Goal: Transaction & Acquisition: Book appointment/travel/reservation

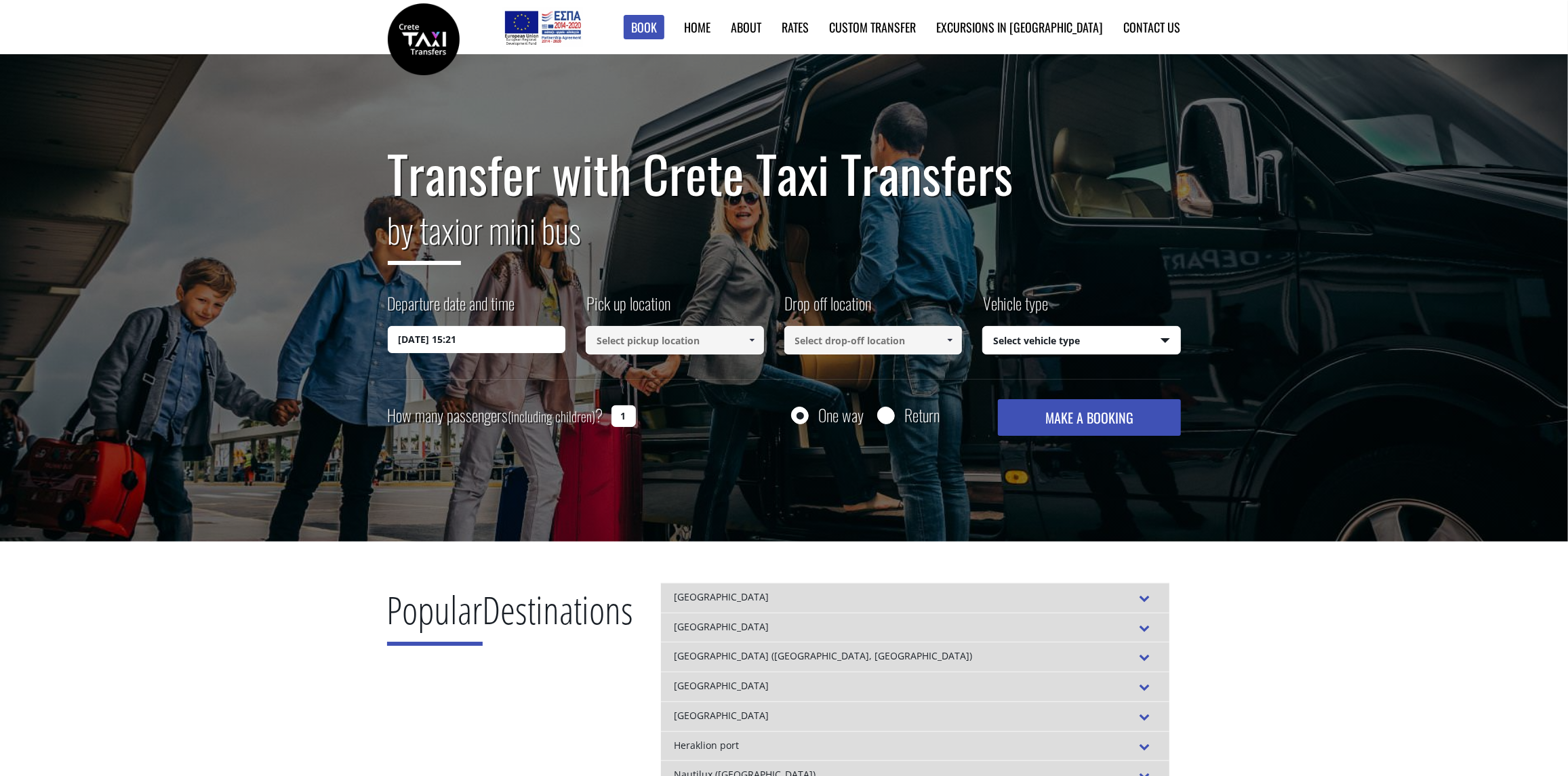
click at [519, 343] on input "[DATE] 15:21" at bounding box center [477, 339] width 178 height 28
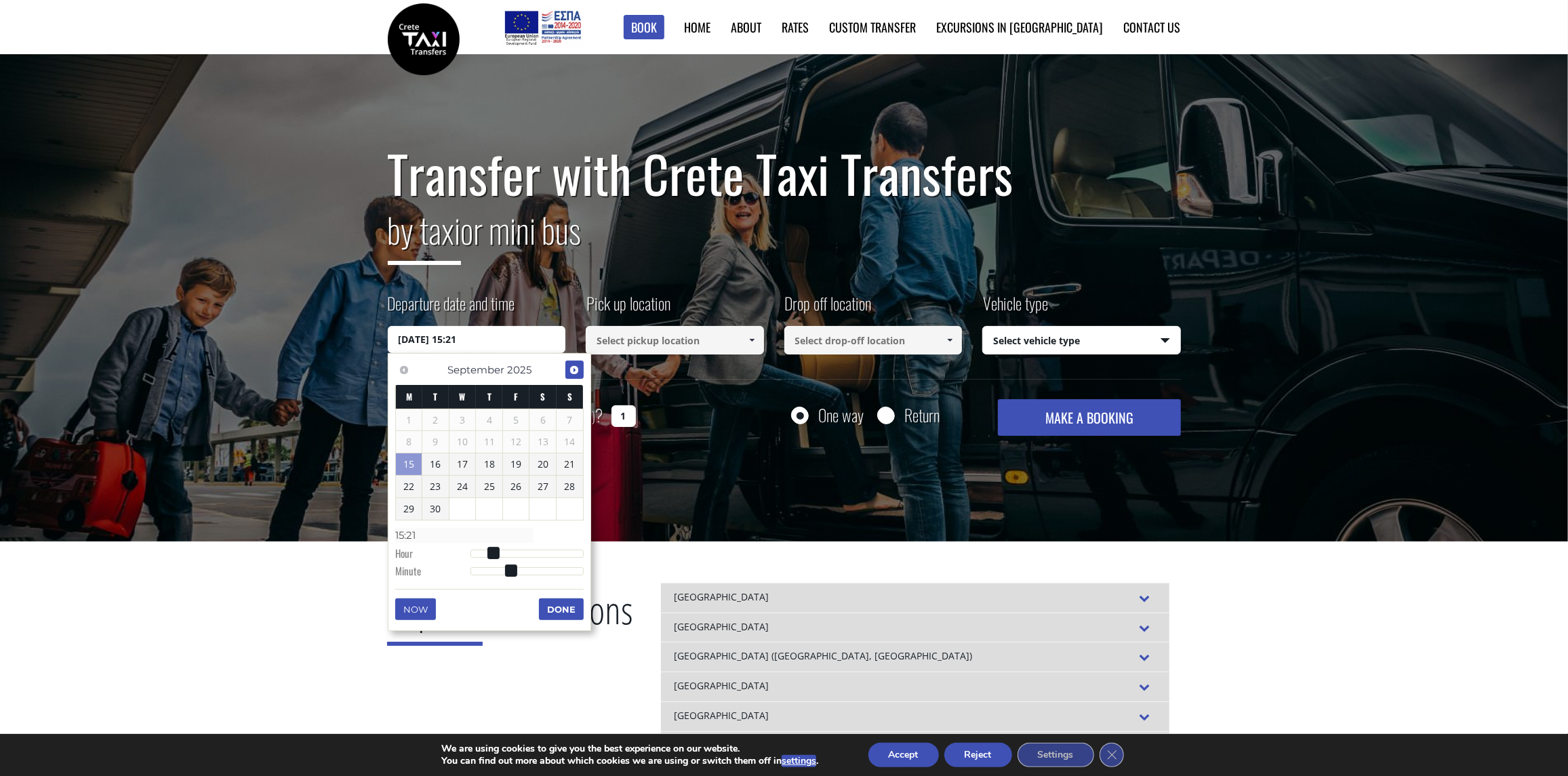
click at [577, 368] on span "Next" at bounding box center [574, 370] width 11 height 11
click at [412, 443] on link "6" at bounding box center [409, 442] width 27 height 22
type input "06/10/2025 00:00"
click at [560, 605] on button "Done" at bounding box center [562, 609] width 45 height 22
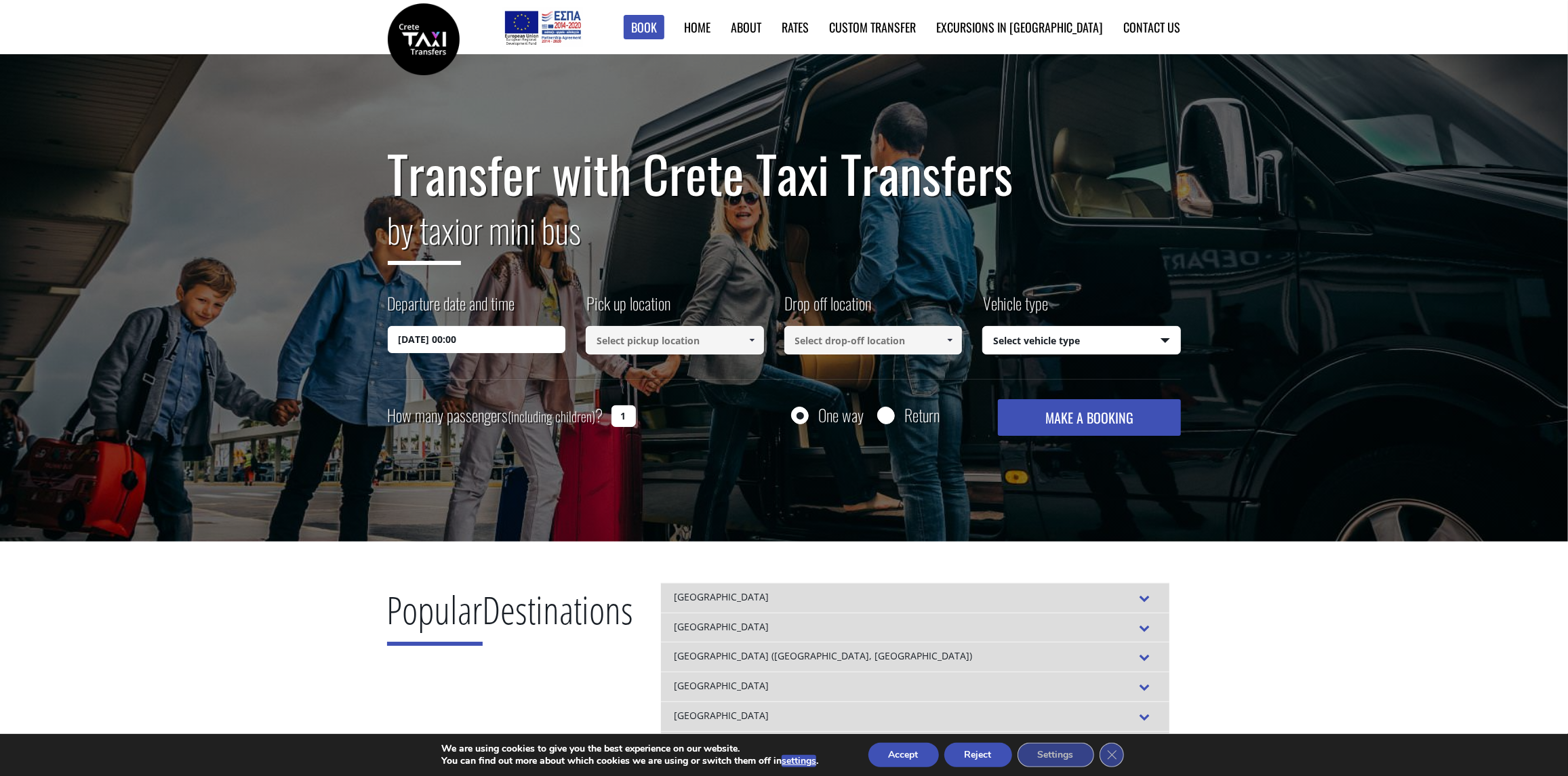
click at [682, 346] on input at bounding box center [675, 340] width 178 height 28
click at [752, 336] on span at bounding box center [752, 340] width 11 height 11
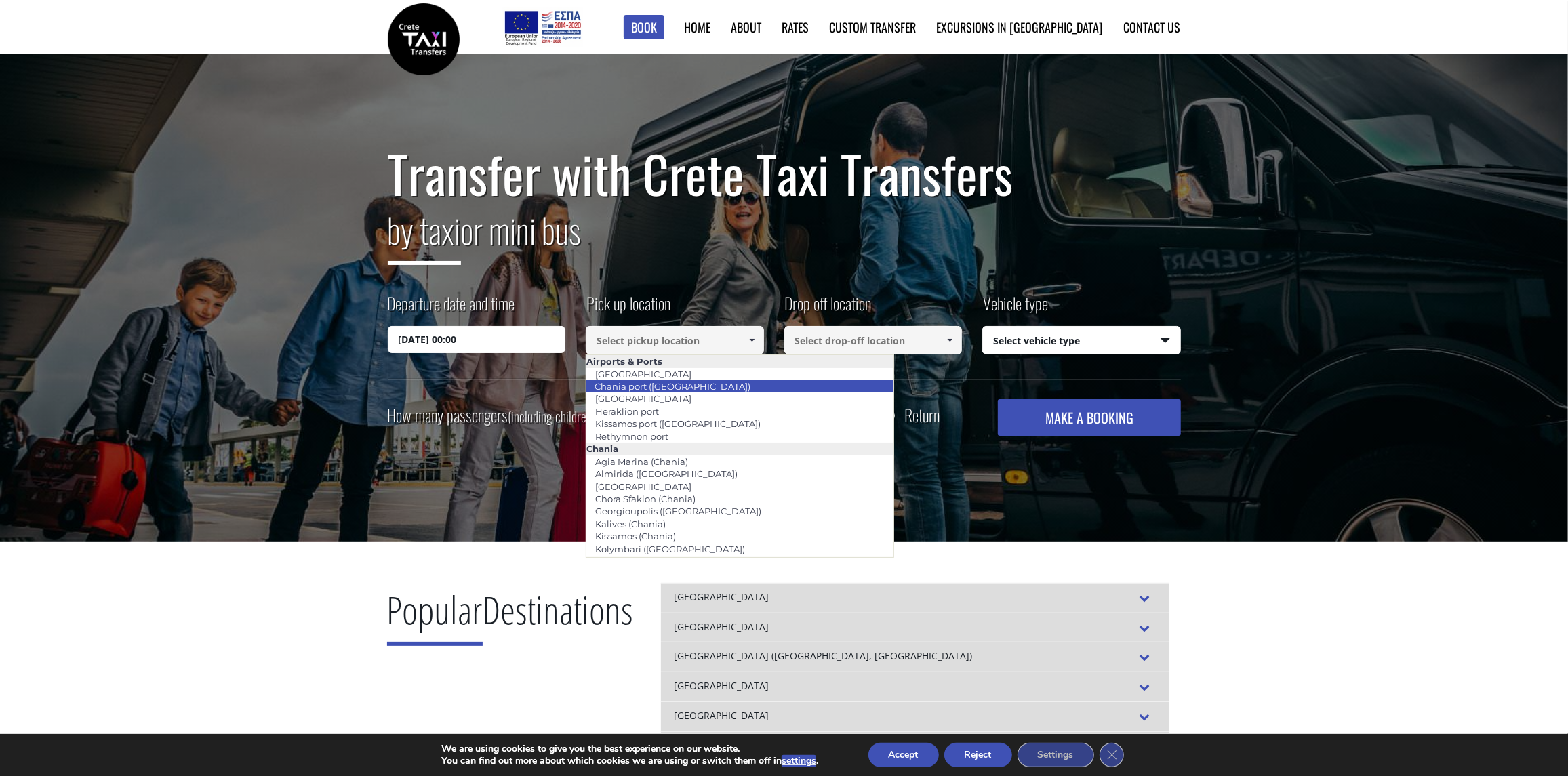
click at [699, 386] on li "Chania port ([GEOGRAPHIC_DATA])" at bounding box center [740, 386] width 307 height 13
type input "Chania port ([GEOGRAPHIC_DATA])"
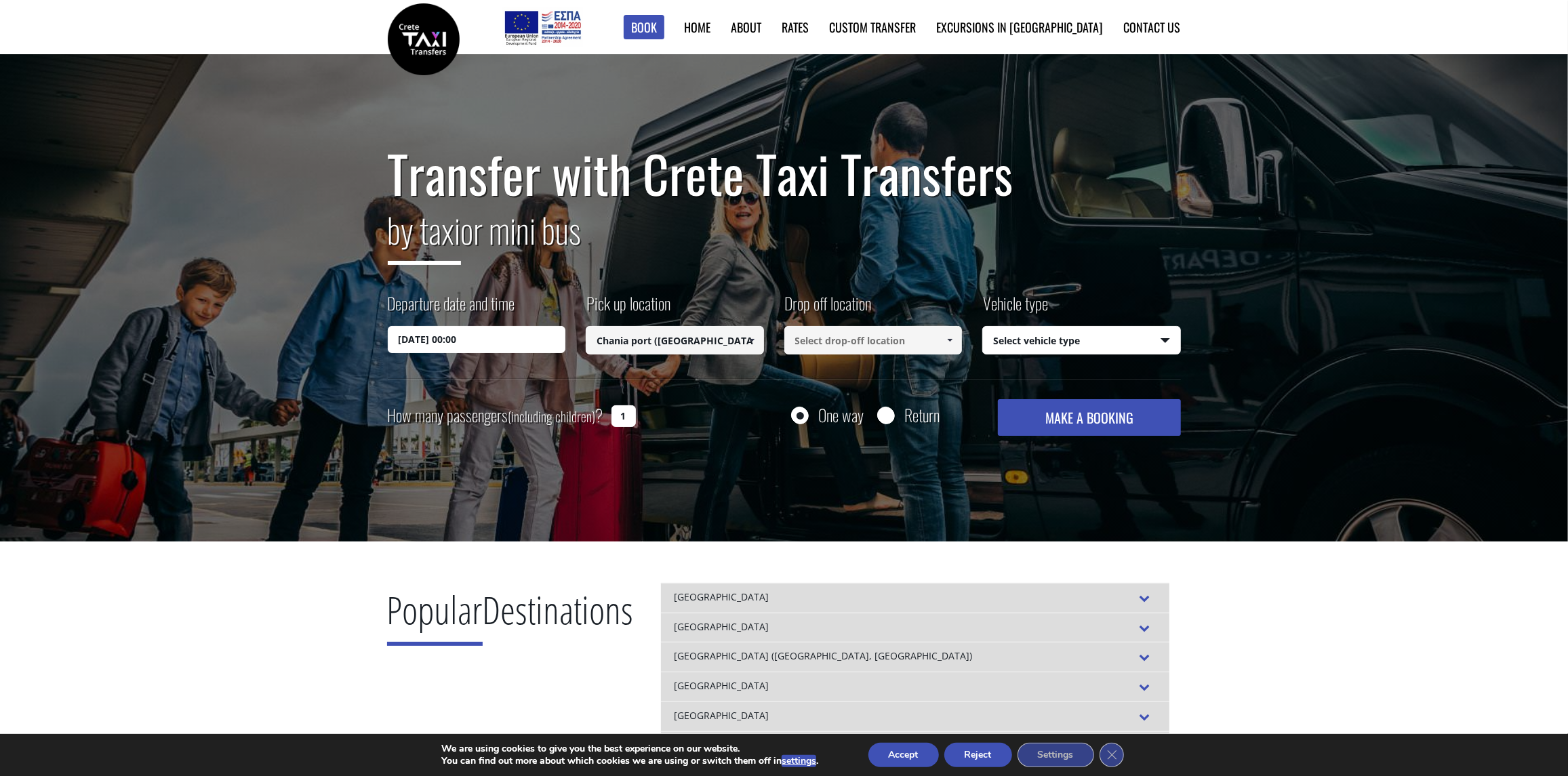
click at [795, 343] on input at bounding box center [873, 340] width 178 height 28
click at [836, 338] on input at bounding box center [873, 340] width 178 height 28
click at [955, 348] on link at bounding box center [950, 340] width 22 height 28
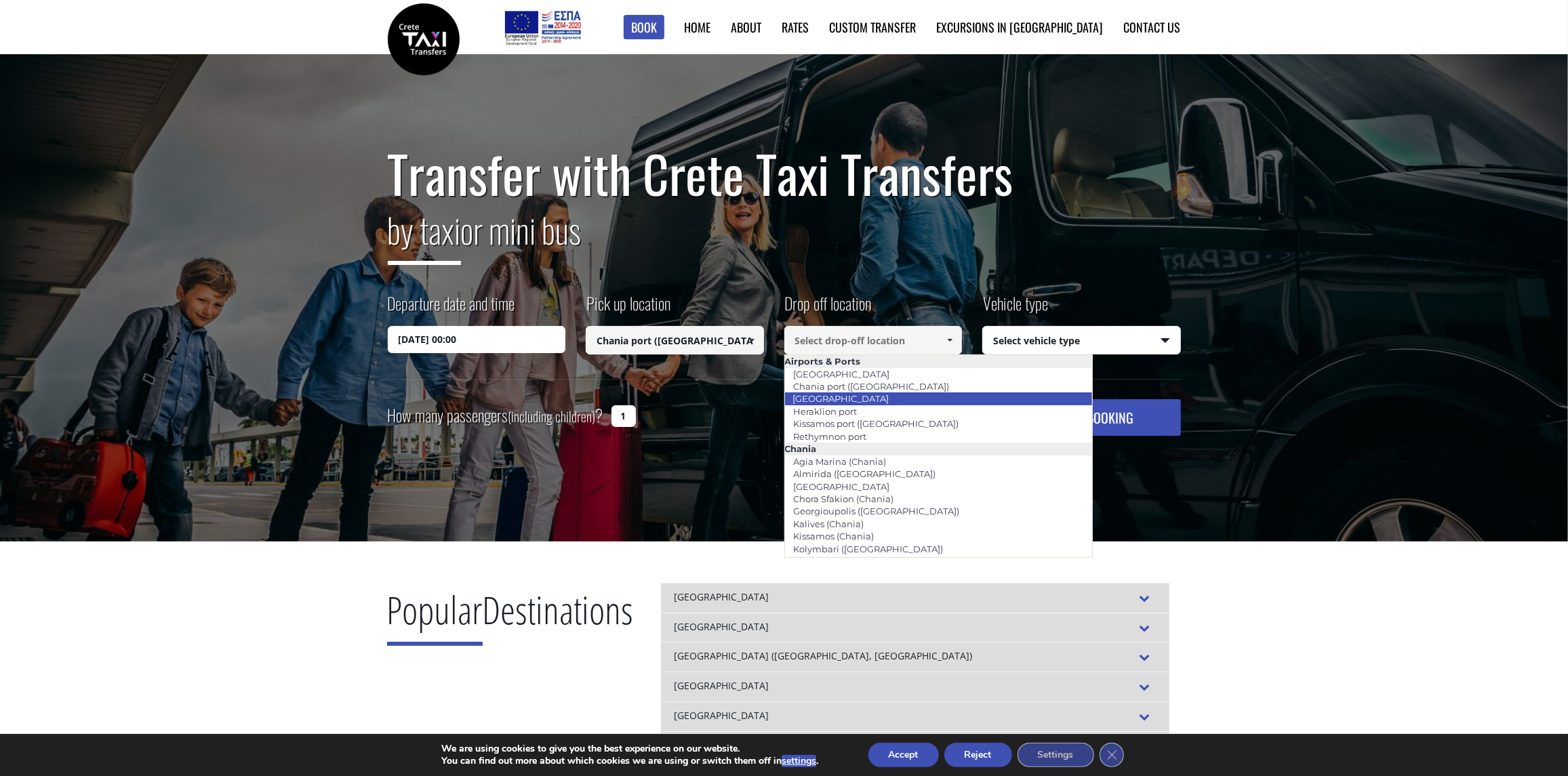
click at [933, 400] on li "[GEOGRAPHIC_DATA]" at bounding box center [938, 398] width 307 height 13
type input "[GEOGRAPHIC_DATA]"
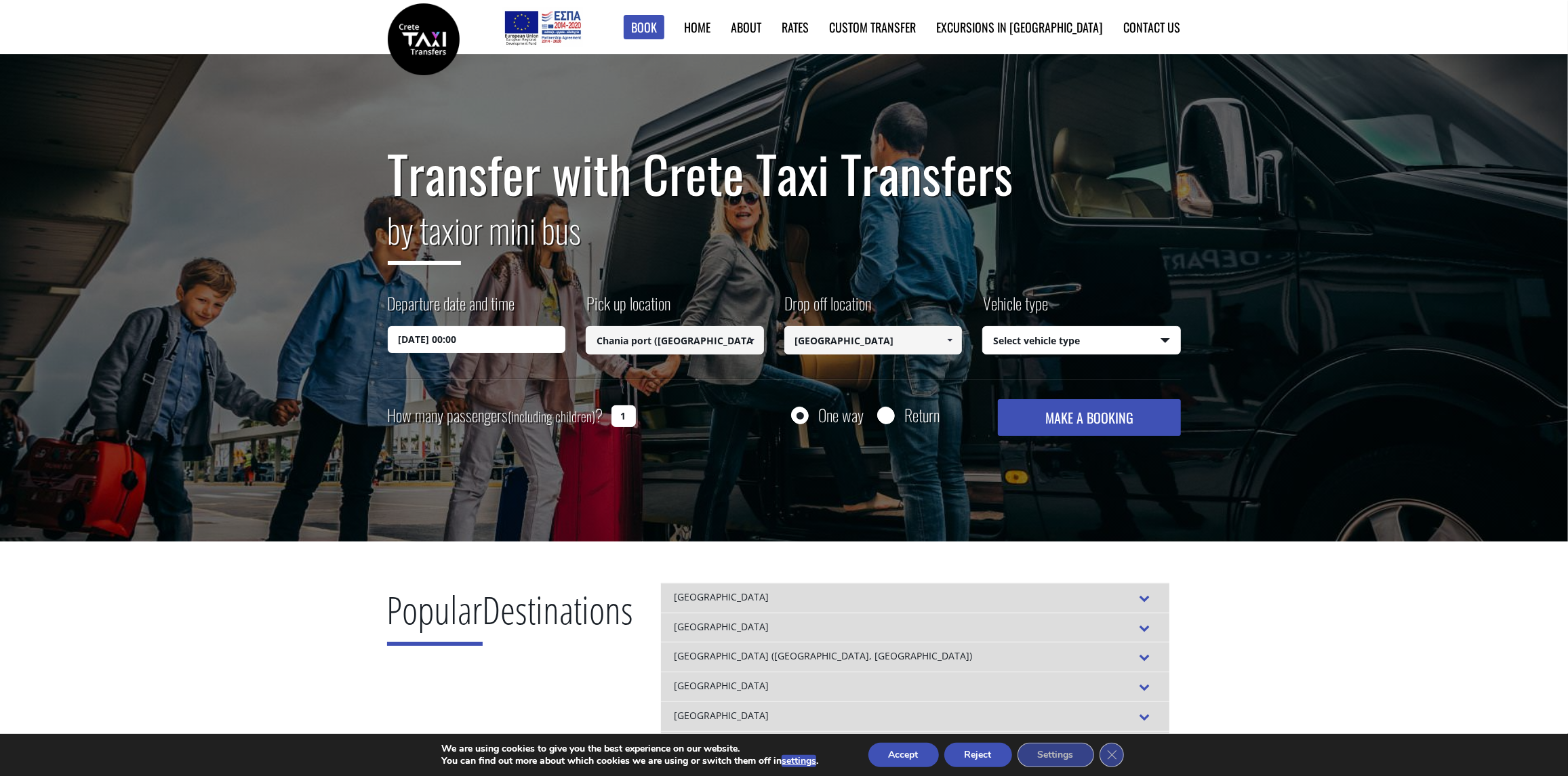
click at [702, 345] on input "Chania port ([GEOGRAPHIC_DATA])" at bounding box center [675, 340] width 178 height 28
click at [747, 338] on span at bounding box center [752, 340] width 11 height 11
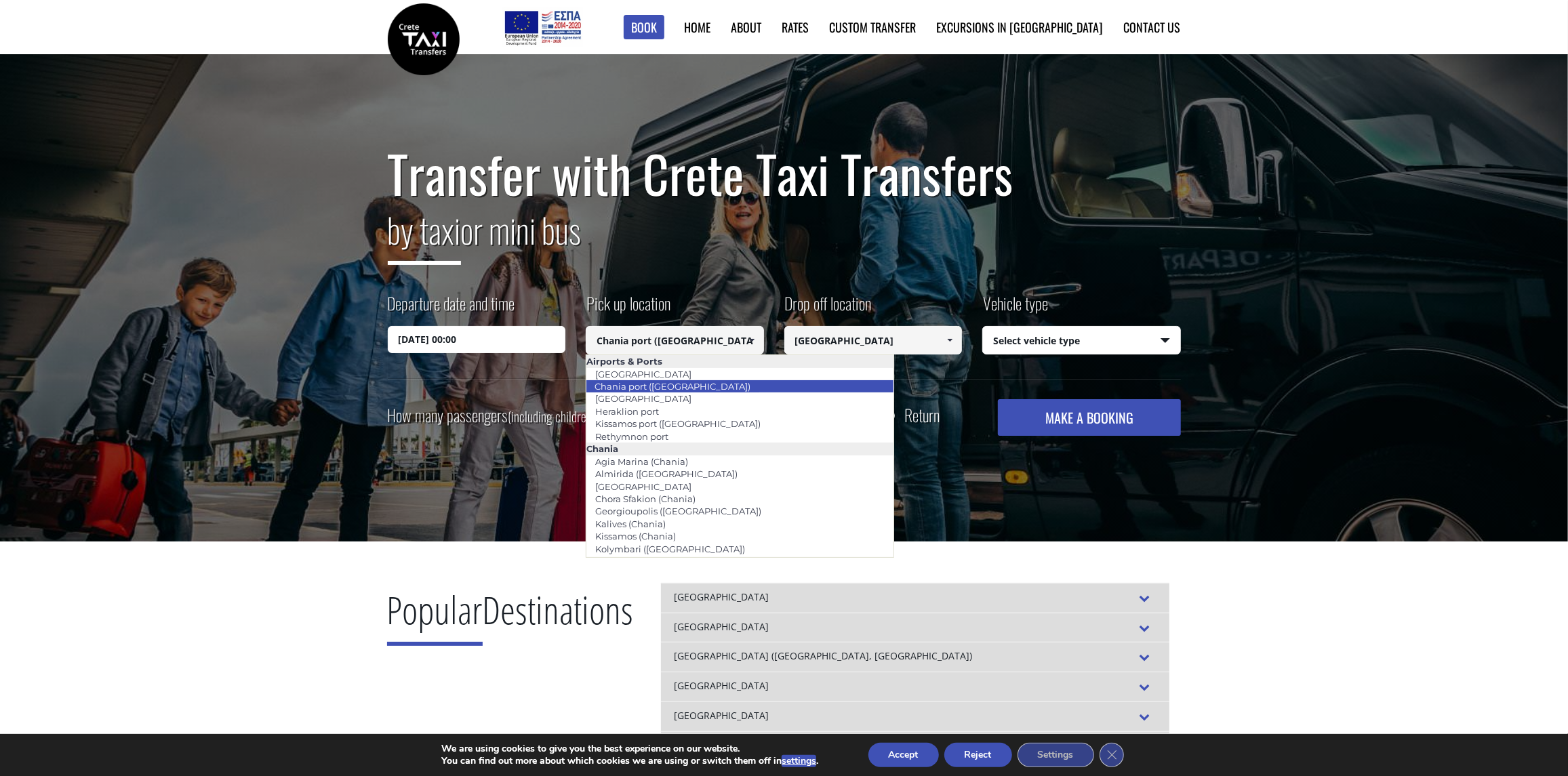
click at [752, 383] on li "Chania port ([GEOGRAPHIC_DATA])" at bounding box center [740, 386] width 307 height 13
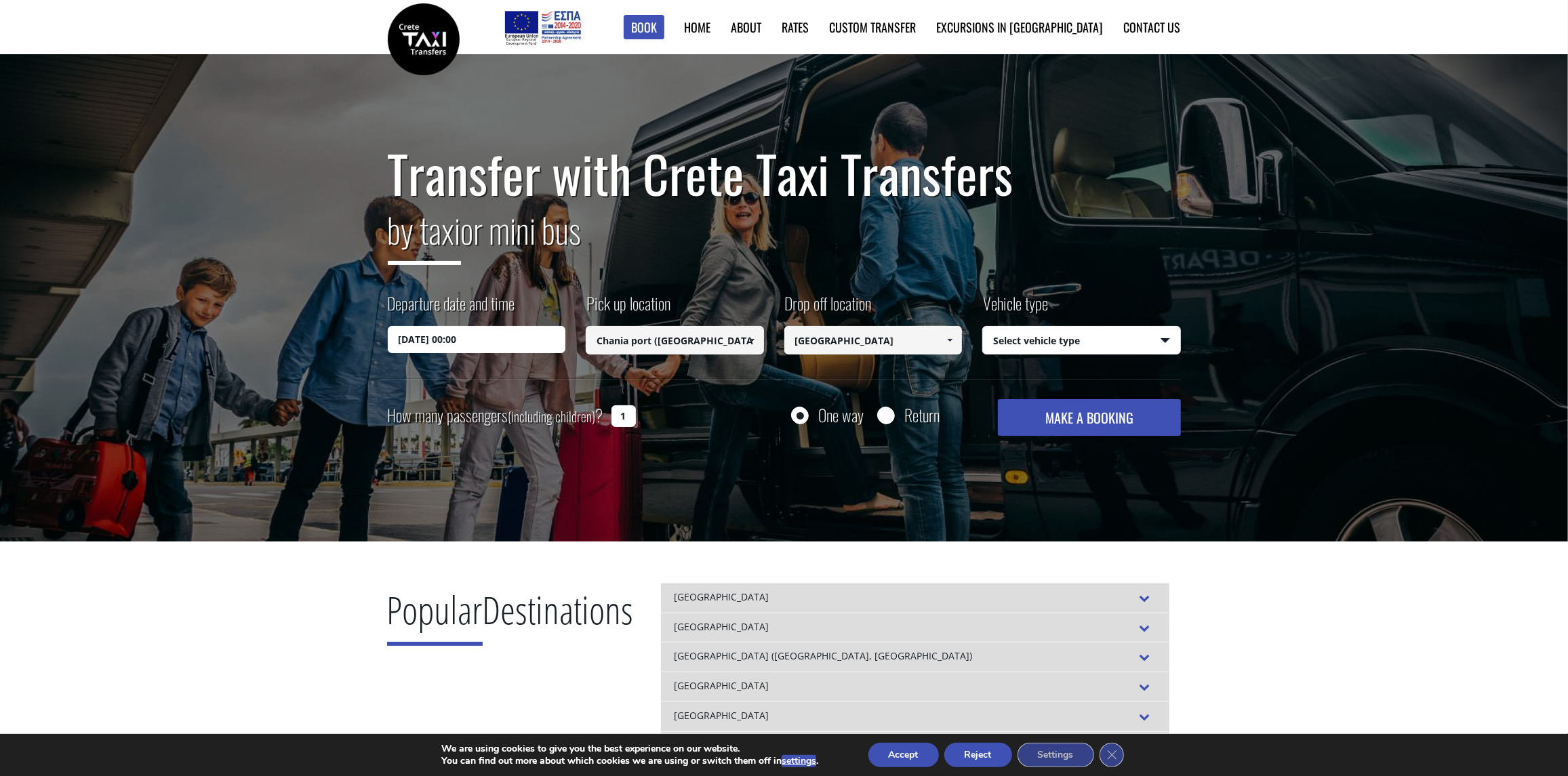
click at [1097, 348] on select "Select vehicle type Taxi (4 passengers) Mercedes E Class Mini Van (7 passengers…" at bounding box center [1081, 341] width 197 height 28
select select "540"
click at [983, 327] on select "Select vehicle type Taxi (4 passengers) Mercedes E Class Mini Van (7 passengers…" at bounding box center [1081, 341] width 197 height 28
drag, startPoint x: 617, startPoint y: 413, endPoint x: 630, endPoint y: 413, distance: 13.0
click at [630, 413] on input "1" at bounding box center [623, 416] width 24 height 22
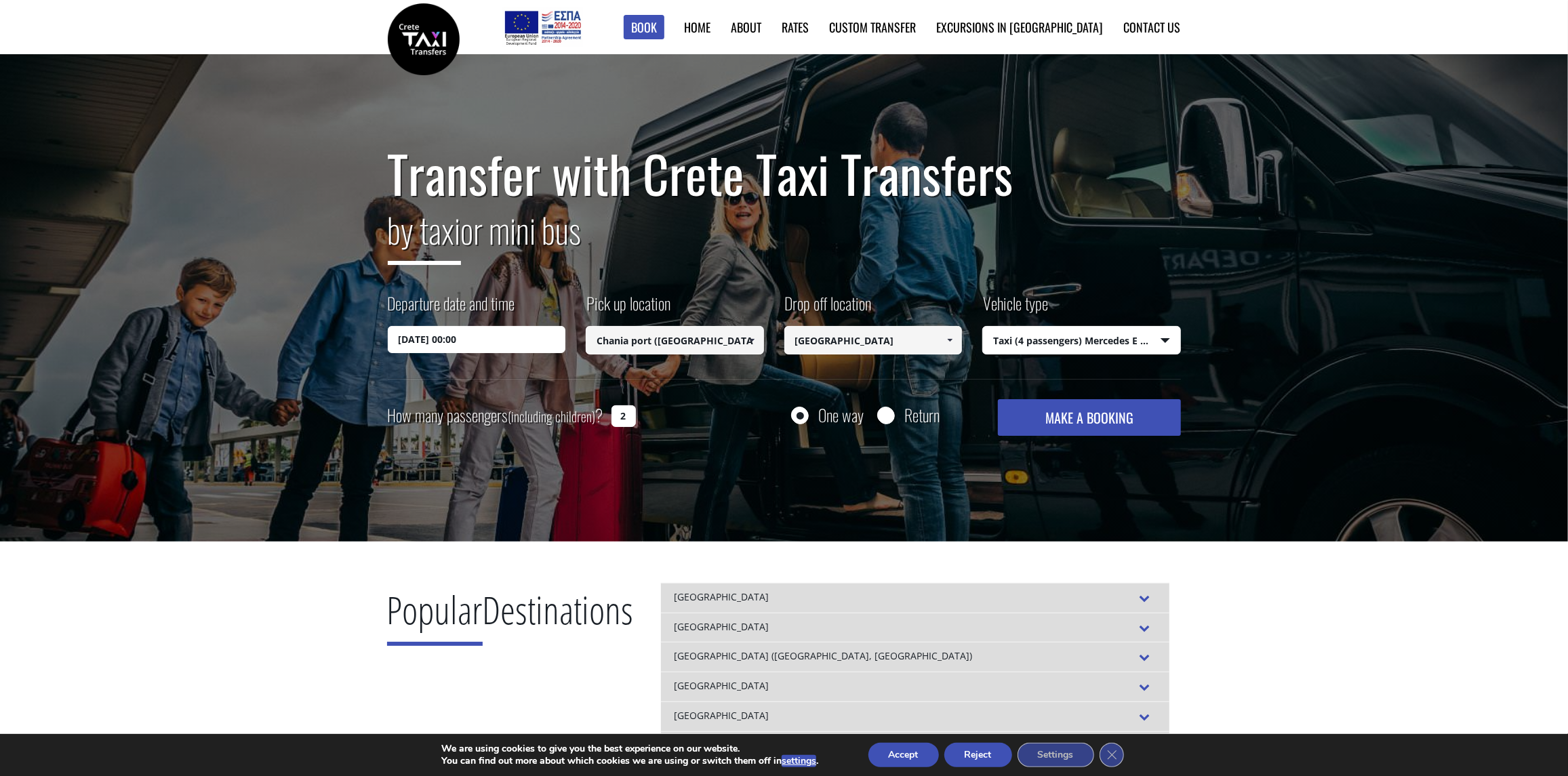
type input "2"
click at [1066, 417] on button "MAKE A BOOKING" at bounding box center [1088, 418] width 182 height 37
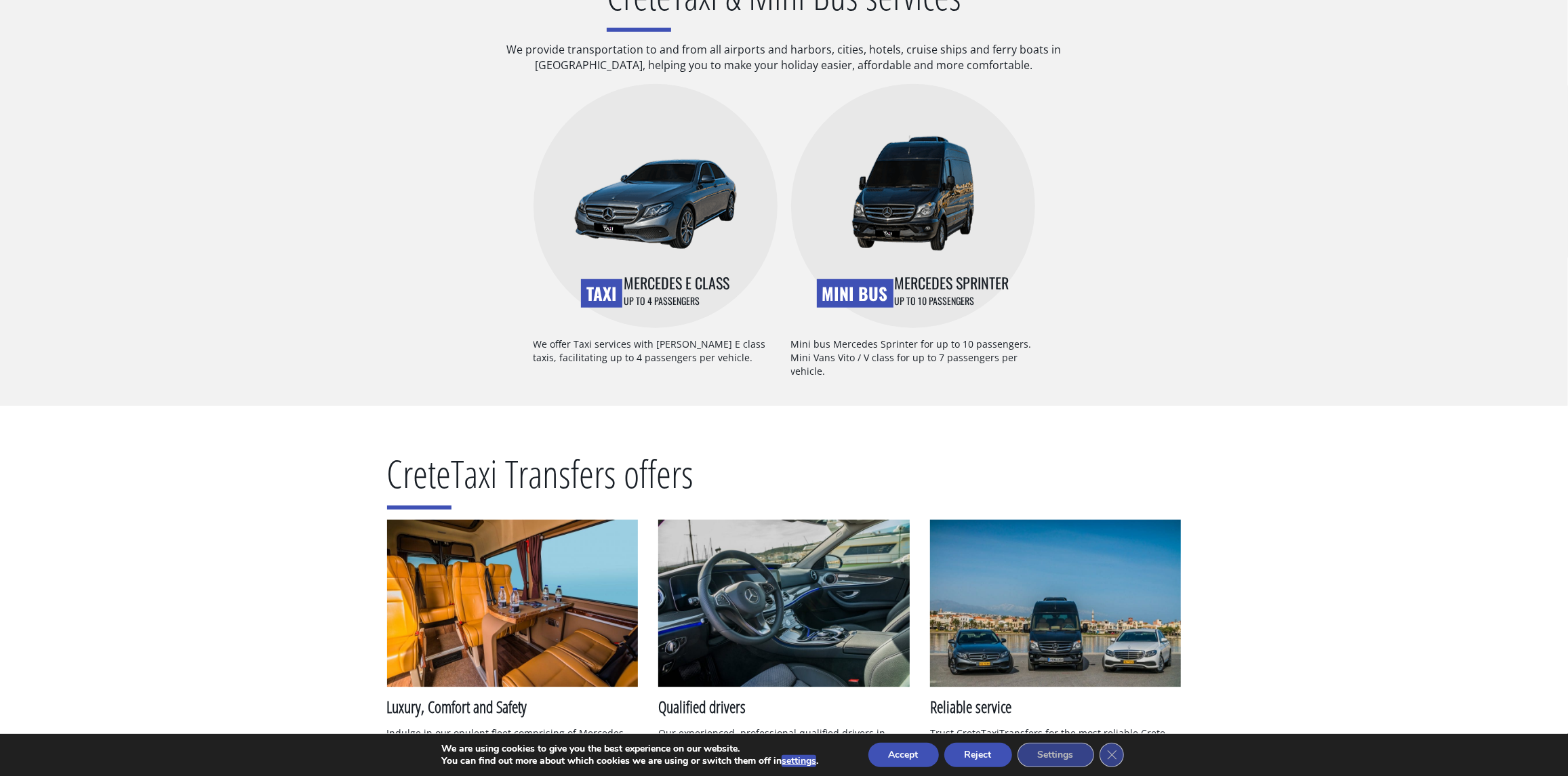
scroll to position [813, 0]
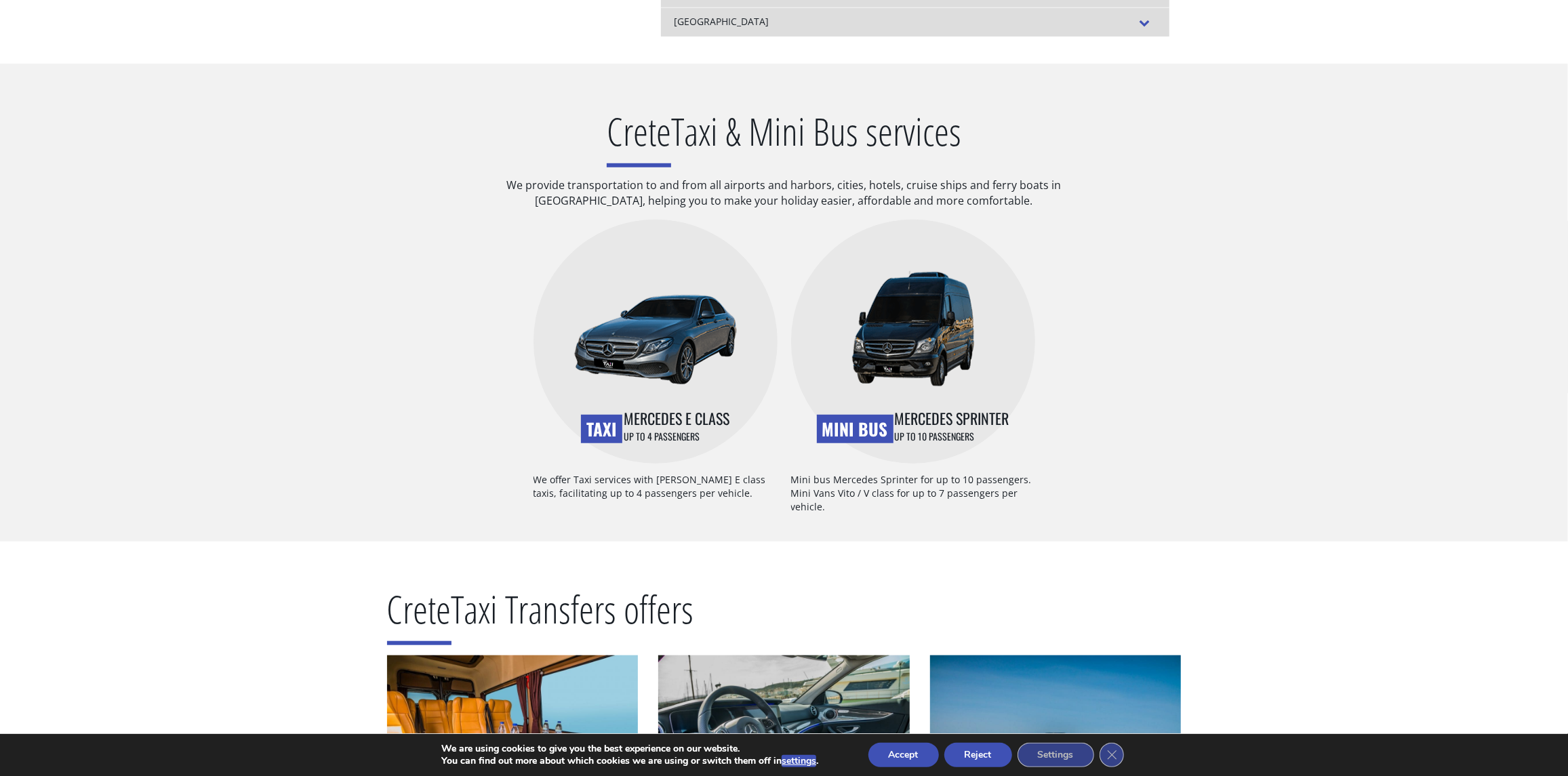
click at [622, 361] on img at bounding box center [655, 339] width 162 height 91
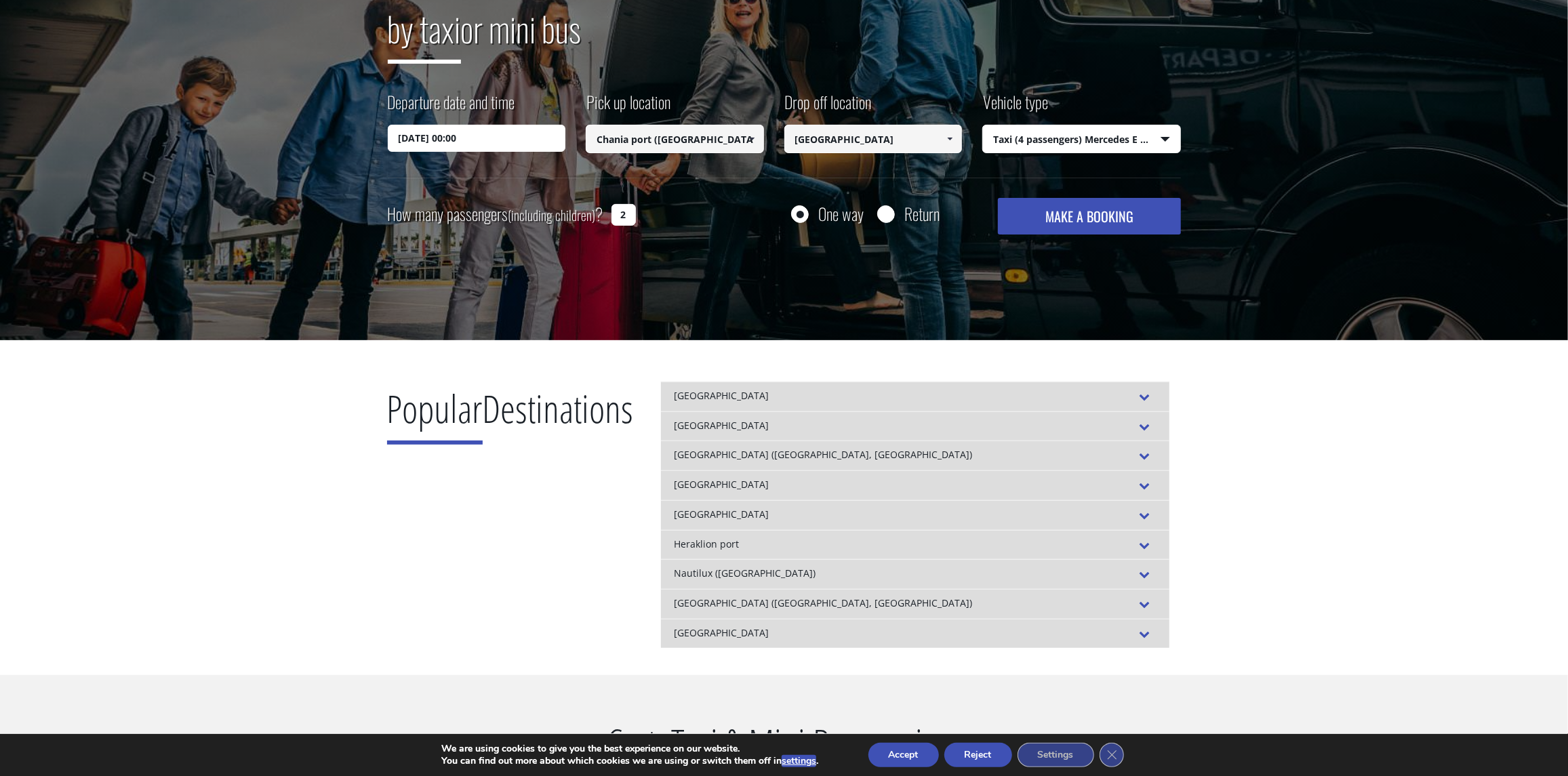
scroll to position [203, 0]
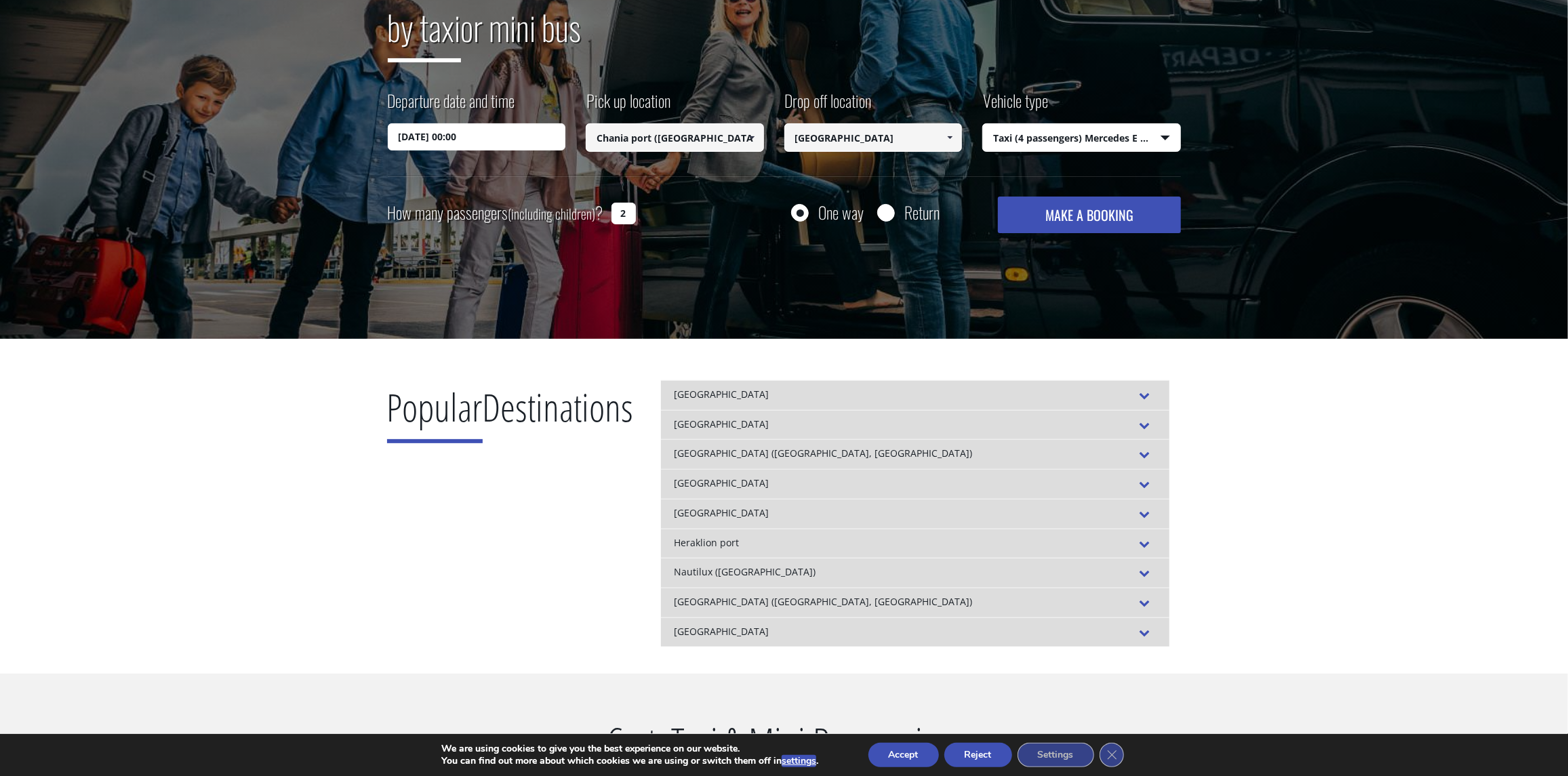
click at [753, 394] on div "Chania airport" at bounding box center [915, 395] width 508 height 30
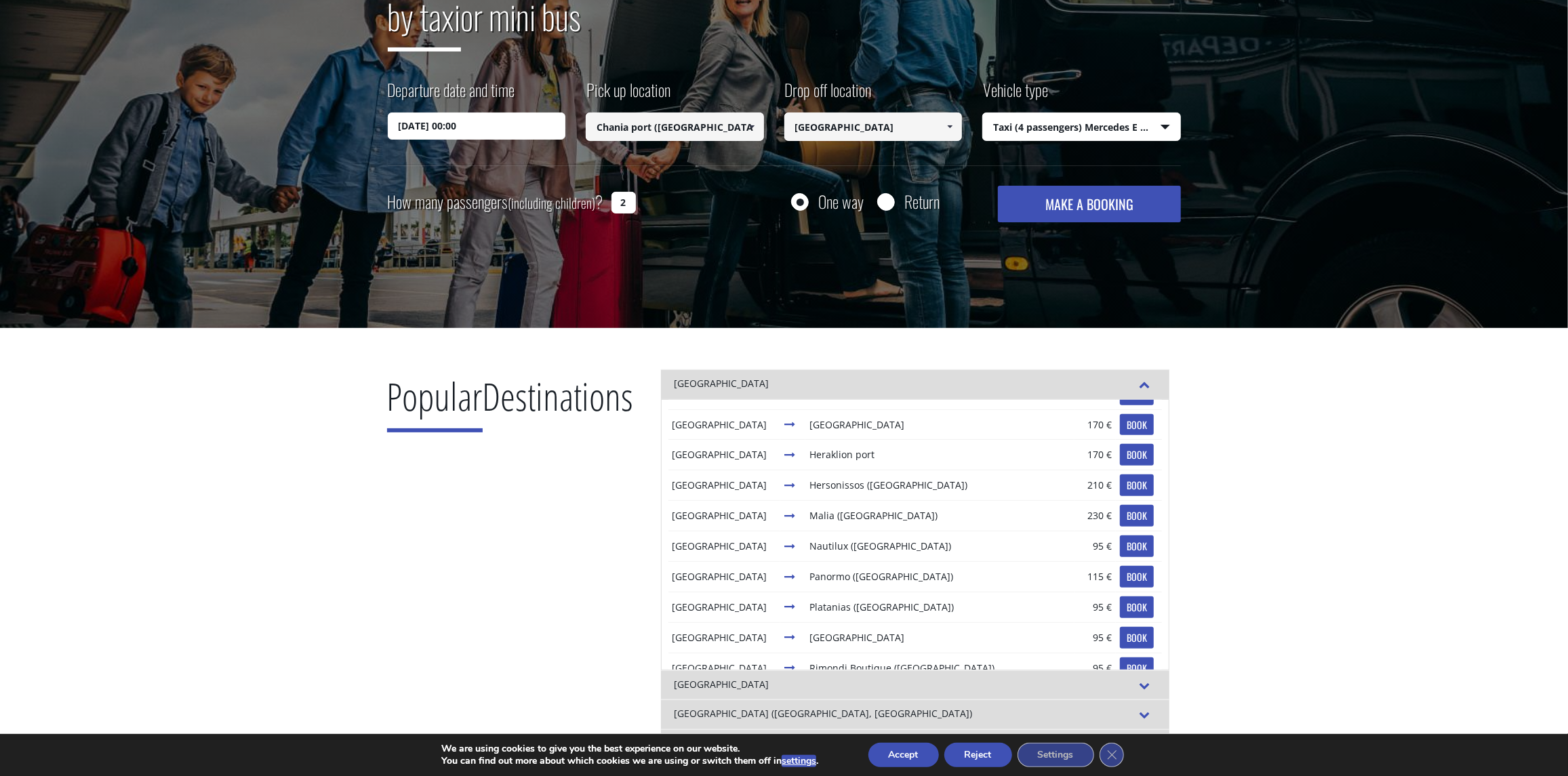
scroll to position [0, 0]
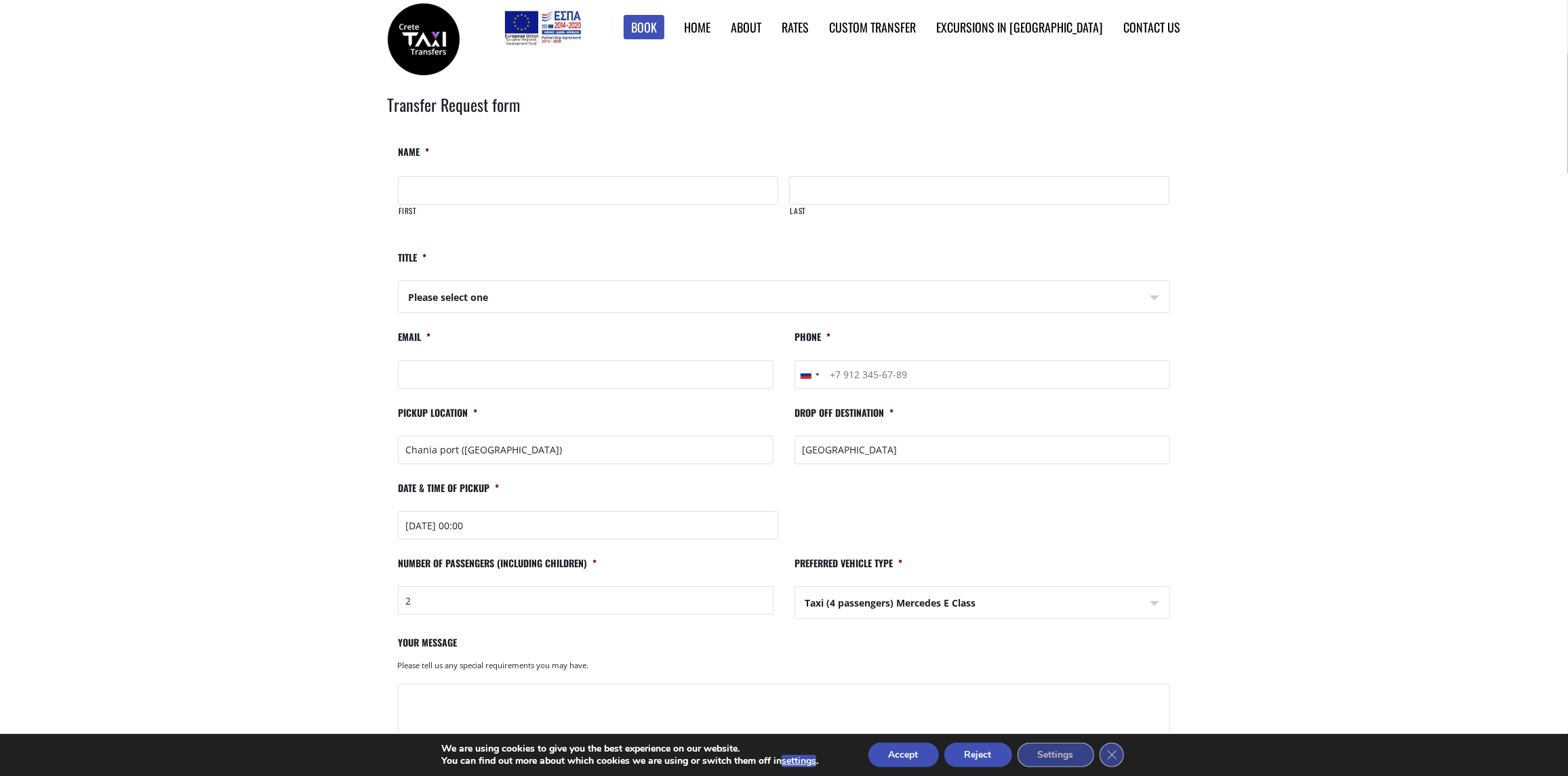
scroll to position [135, 0]
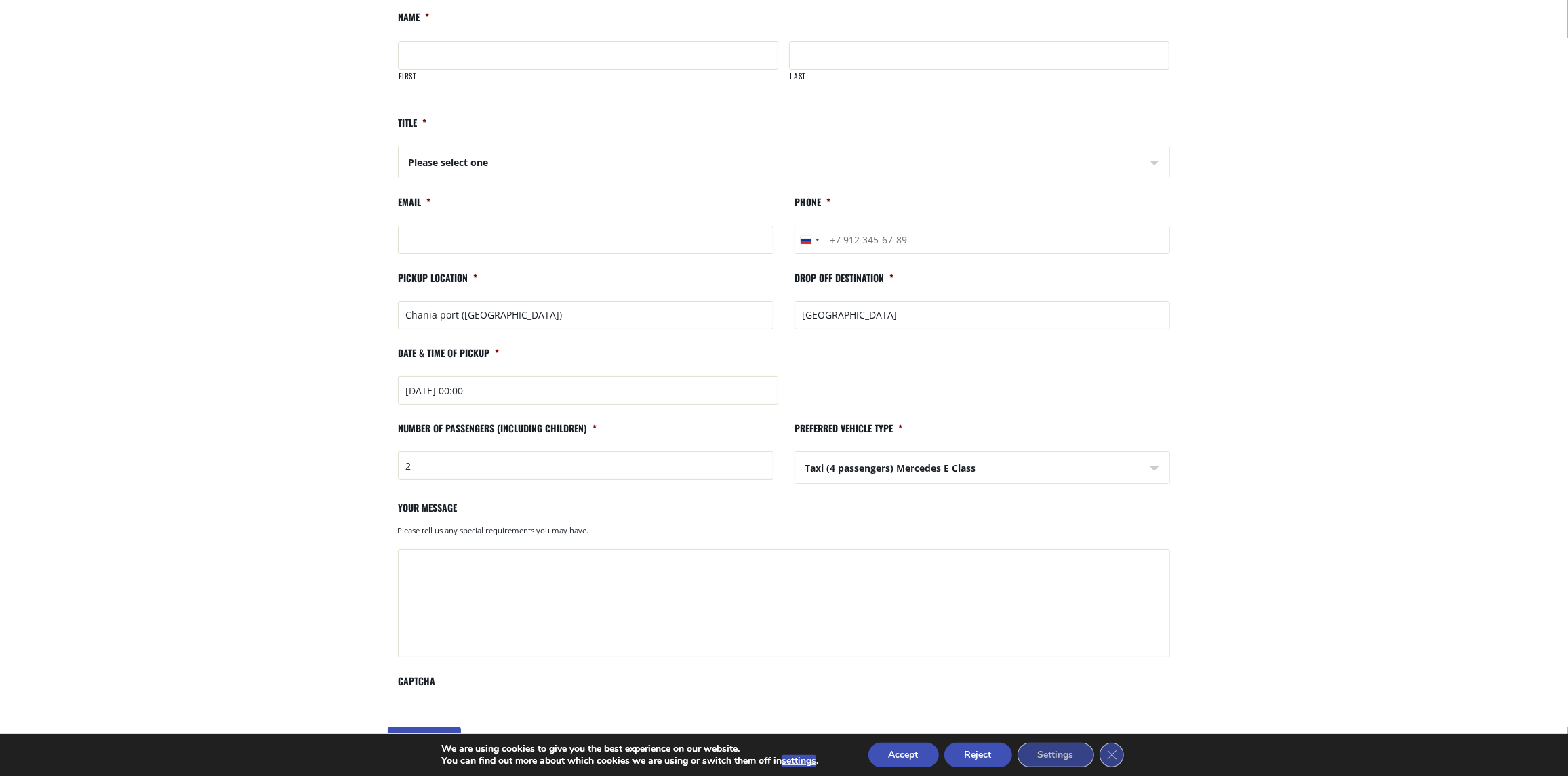
click at [899, 475] on select "Taxi (4 passengers) Mercedes E Class Mini Van (8 passengers) [PERSON_NAME] Mini…" at bounding box center [982, 468] width 374 height 33
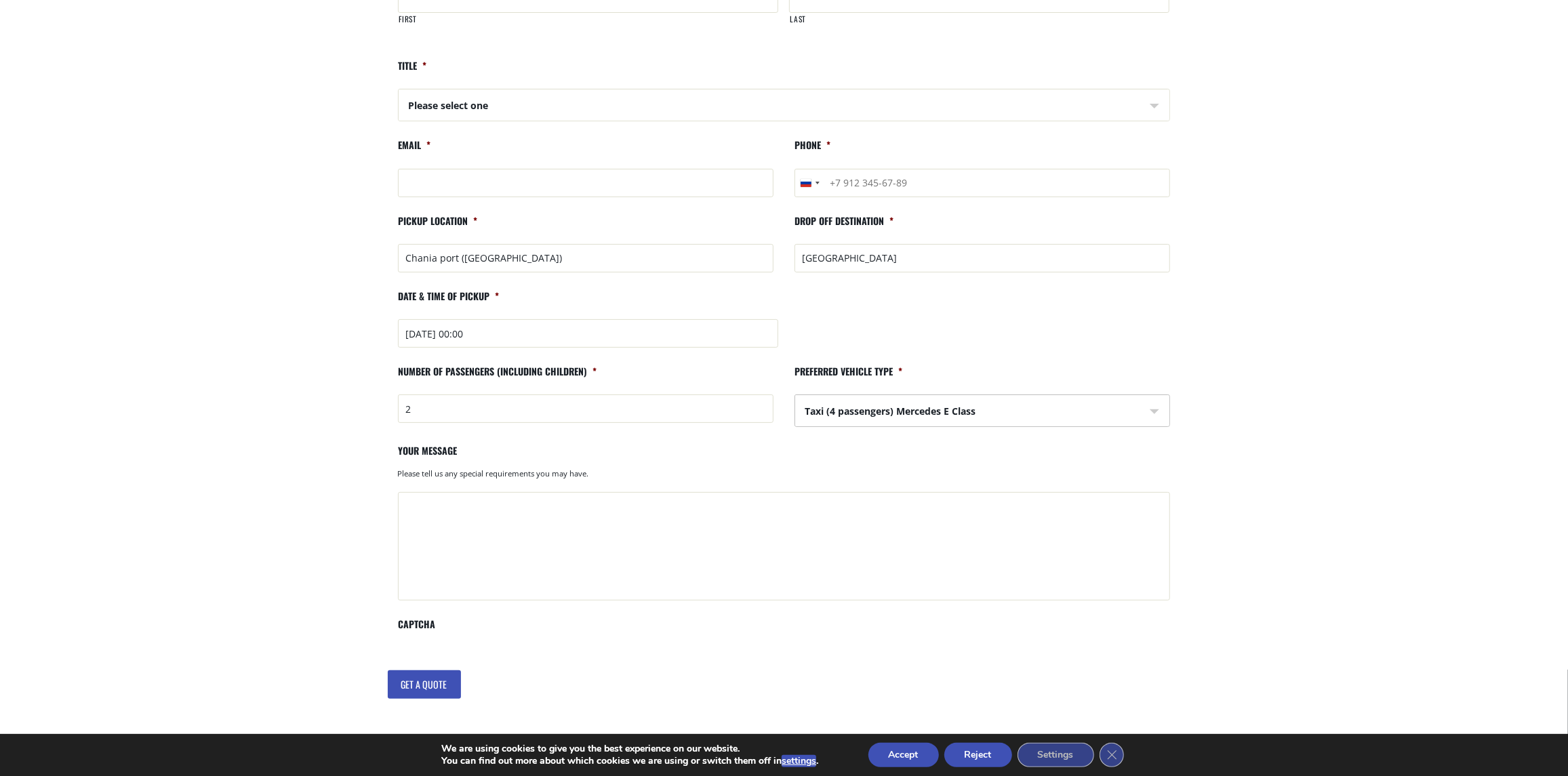
scroll to position [271, 0]
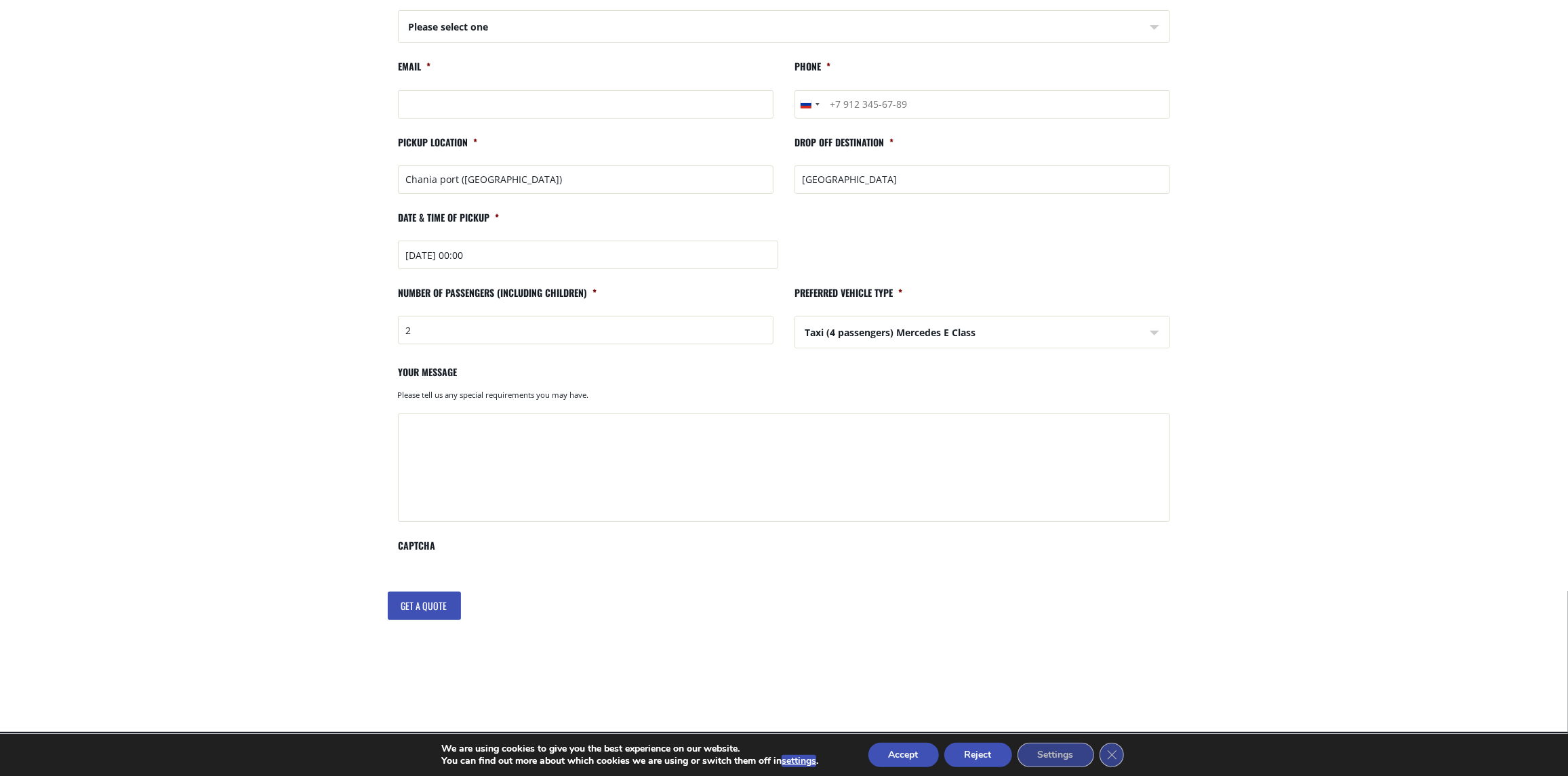
click at [846, 313] on li "Preferred vehicle type * Taxi (4 passengers) Mercedes E Class Taxi (4 passenger…" at bounding box center [982, 321] width 397 height 68
click at [851, 324] on select "Taxi (4 passengers) Mercedes E Class Mini Van (8 passengers) [PERSON_NAME] Mini…" at bounding box center [982, 333] width 374 height 33
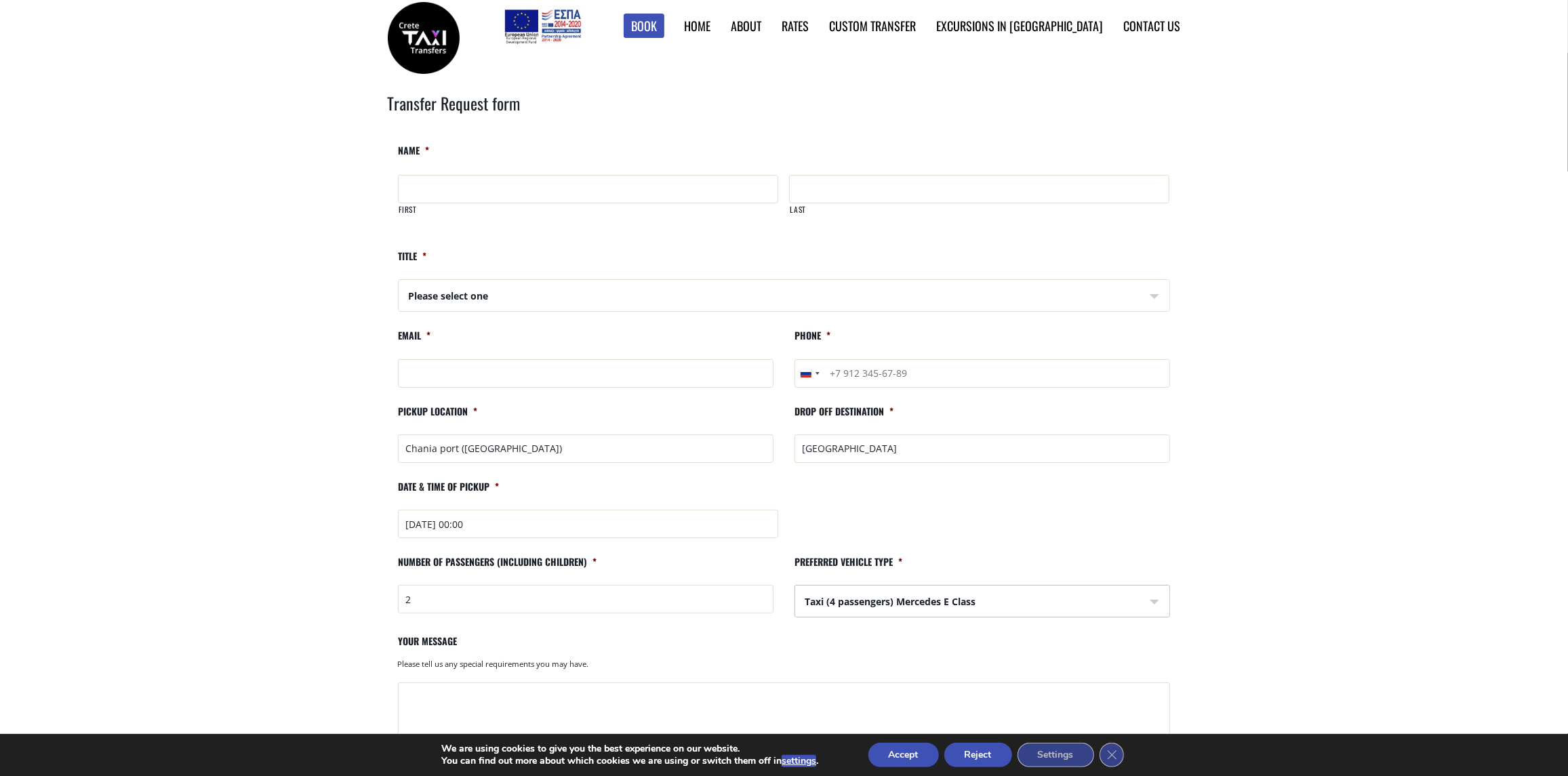
scroll to position [0, 0]
